Goal: Complete application form

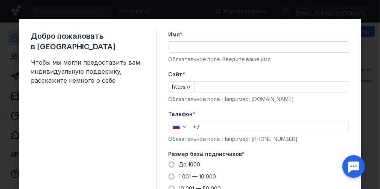
click at [185, 46] on input "Имя *" at bounding box center [259, 47] width 180 height 11
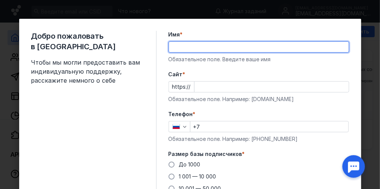
type input "[PERSON_NAME]"
type input "[PHONE_NUMBER]"
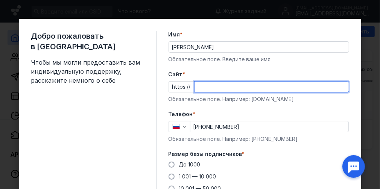
click at [208, 87] on input "Cайт *" at bounding box center [272, 87] width 154 height 11
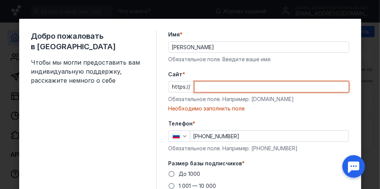
type input "N"
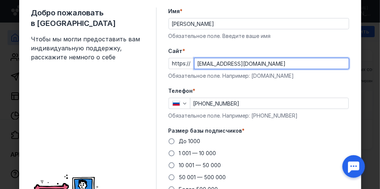
scroll to position [61, 0]
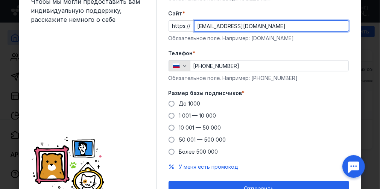
type input "[EMAIL_ADDRESS][DOMAIN_NAME]"
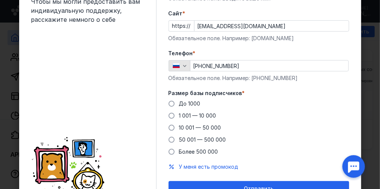
click at [182, 66] on icon "button" at bounding box center [185, 66] width 6 height 6
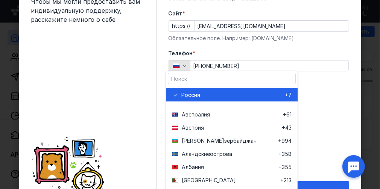
click at [182, 66] on icon "button" at bounding box center [185, 66] width 6 height 6
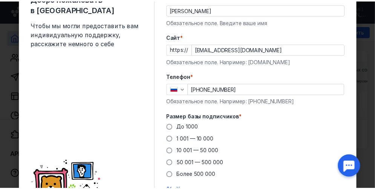
scroll to position [75, 0]
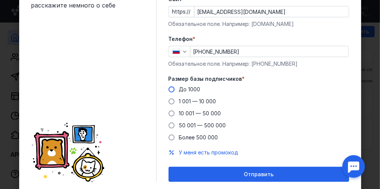
click at [169, 88] on span at bounding box center [172, 90] width 6 height 6
click at [0, 0] on input "До 1000" at bounding box center [0, 0] width 0 height 0
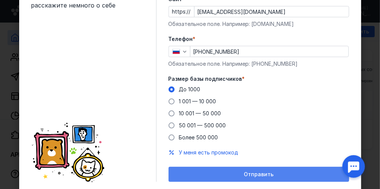
click at [267, 175] on span "Отправить" at bounding box center [259, 175] width 30 height 6
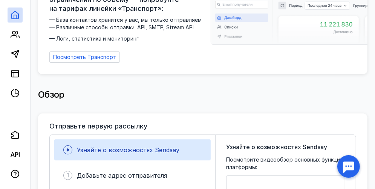
scroll to position [0, 0]
